Goal: Find specific fact: Find specific fact

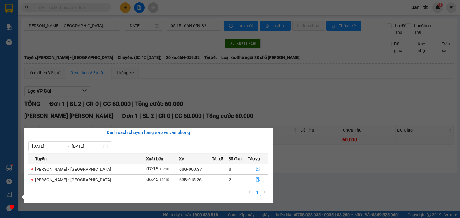
click at [13, 171] on div "Báo cáo Báo cáo dòng tiền (Nhân Viên) Doanh số tạo đơn theo VP gửi (nhân viên) …" at bounding box center [9, 109] width 18 height 218
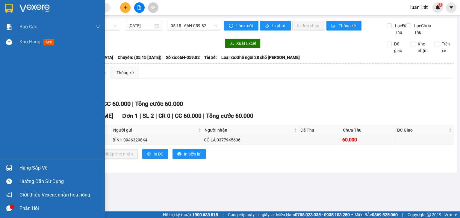
click at [35, 54] on div "Báo cáo Báo cáo dòng tiền (Nhân Viên) Doanh số tạo đơn theo VP gửi (nhân viên) …" at bounding box center [52, 88] width 105 height 139
click at [37, 47] on div "Kho hàng mới" at bounding box center [59, 41] width 81 height 15
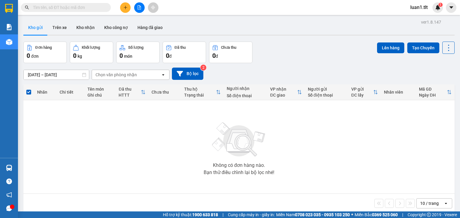
click at [137, 10] on button at bounding box center [139, 7] width 10 height 10
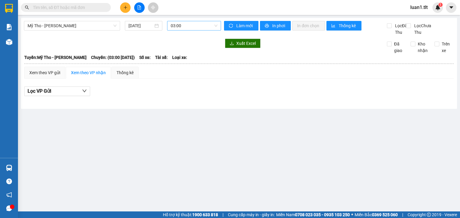
click at [210, 29] on span "03:00" at bounding box center [194, 25] width 47 height 9
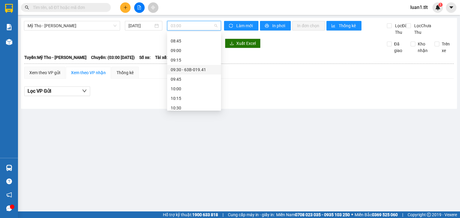
scroll to position [239, 0]
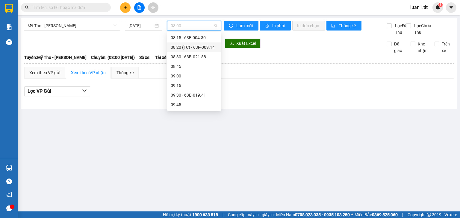
click at [211, 47] on div "08:20 (TC) - 63F-009.14" at bounding box center [194, 47] width 47 height 7
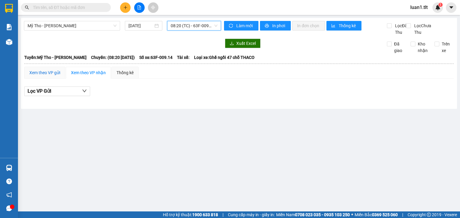
click at [54, 76] on div "Xem theo VP gửi" at bounding box center [44, 72] width 31 height 7
click at [68, 77] on div "Xem theo VP nhận" at bounding box center [88, 73] width 45 height 12
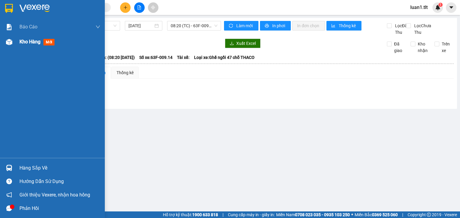
click at [15, 43] on div "Kho hàng mới" at bounding box center [52, 41] width 105 height 15
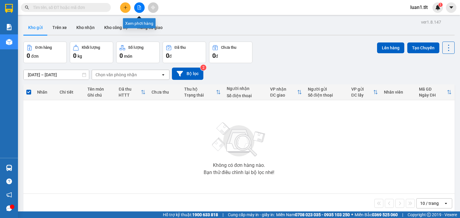
click at [140, 6] on icon "file-add" at bounding box center [139, 7] width 4 height 4
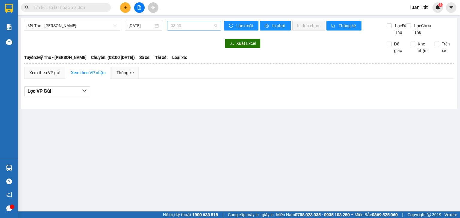
click at [191, 28] on span "03:00" at bounding box center [194, 25] width 47 height 9
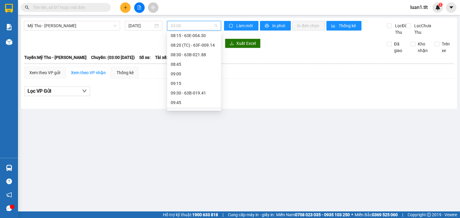
scroll to position [215, 0]
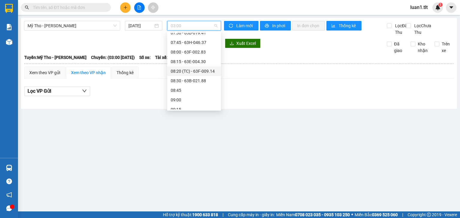
click at [208, 69] on div "08:20 (TC) - 63F-009.14" at bounding box center [194, 71] width 47 height 7
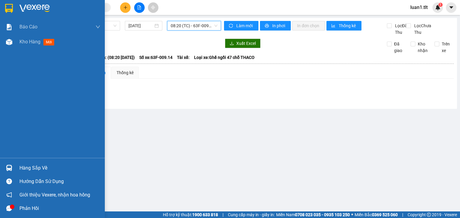
click at [50, 164] on div "Hàng sắp về" at bounding box center [59, 168] width 81 height 9
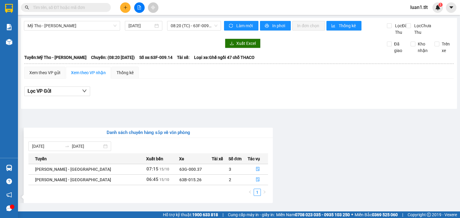
click at [145, 91] on section "Kết quả [PERSON_NAME] ( 0 ) Bộ lọc Ngày tạo [PERSON_NAME] nhất No Data luan1.tl…" at bounding box center [230, 109] width 460 height 218
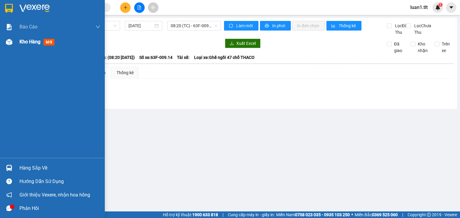
click at [34, 45] on div "Kho hàng mới" at bounding box center [37, 41] width 37 height 7
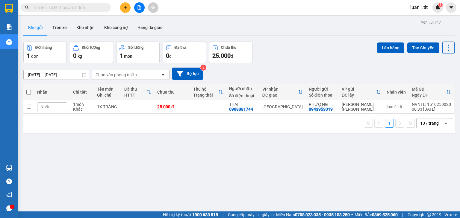
click at [140, 8] on icon "file-add" at bounding box center [139, 7] width 4 height 4
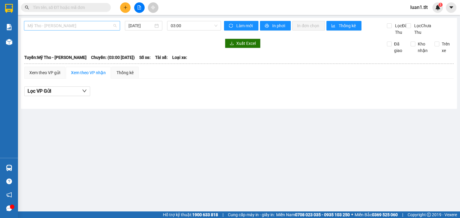
click at [99, 25] on span "Mỹ Tho - [PERSON_NAME]" at bounding box center [72, 25] width 89 height 9
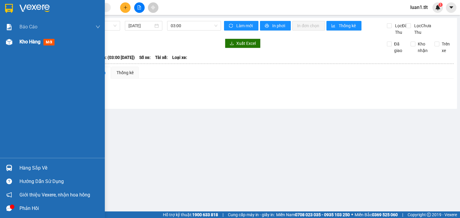
click at [21, 40] on span "Kho hàng" at bounding box center [29, 42] width 21 height 6
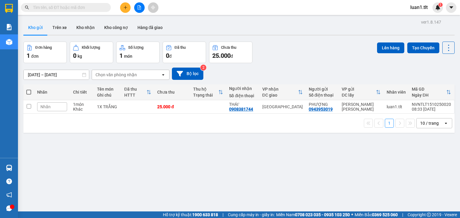
click at [138, 8] on icon "file-add" at bounding box center [139, 7] width 4 height 4
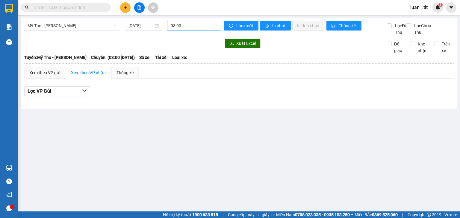
click at [189, 24] on span "03:00" at bounding box center [194, 25] width 47 height 9
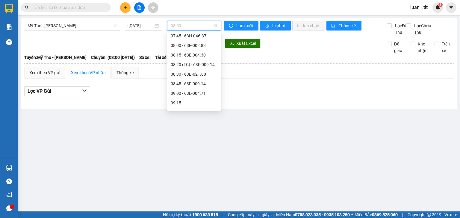
scroll to position [263, 0]
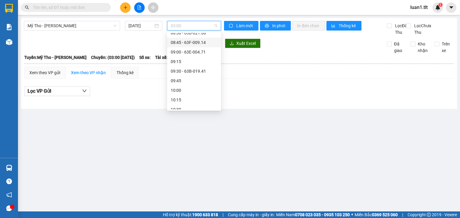
click at [199, 40] on div "08:45 - 63F-009.14" at bounding box center [194, 42] width 47 height 7
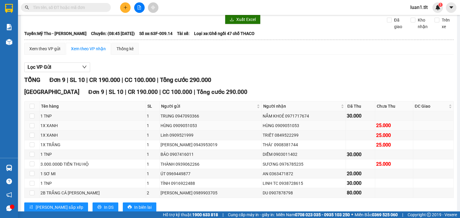
scroll to position [47, 0]
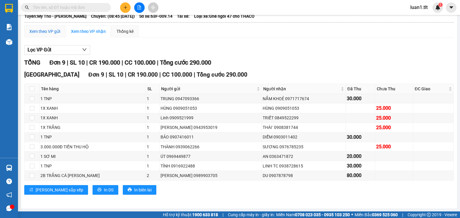
click at [36, 33] on div "Xem theo VP gửi" at bounding box center [44, 31] width 31 height 7
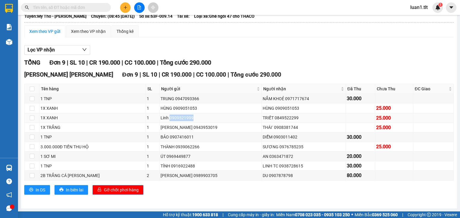
drag, startPoint x: 160, startPoint y: 119, endPoint x: 182, endPoint y: 117, distance: 21.6
click at [182, 117] on div "Linh 0909521999" at bounding box center [210, 118] width 100 height 7
copy div "0909521999"
paste input "0909521999"
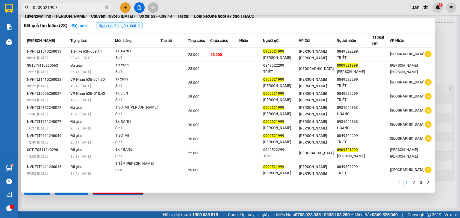
click at [64, 7] on input "0909521999" at bounding box center [68, 7] width 71 height 7
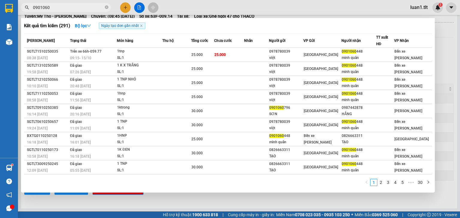
type input "0901060"
